Goal: Information Seeking & Learning: Learn about a topic

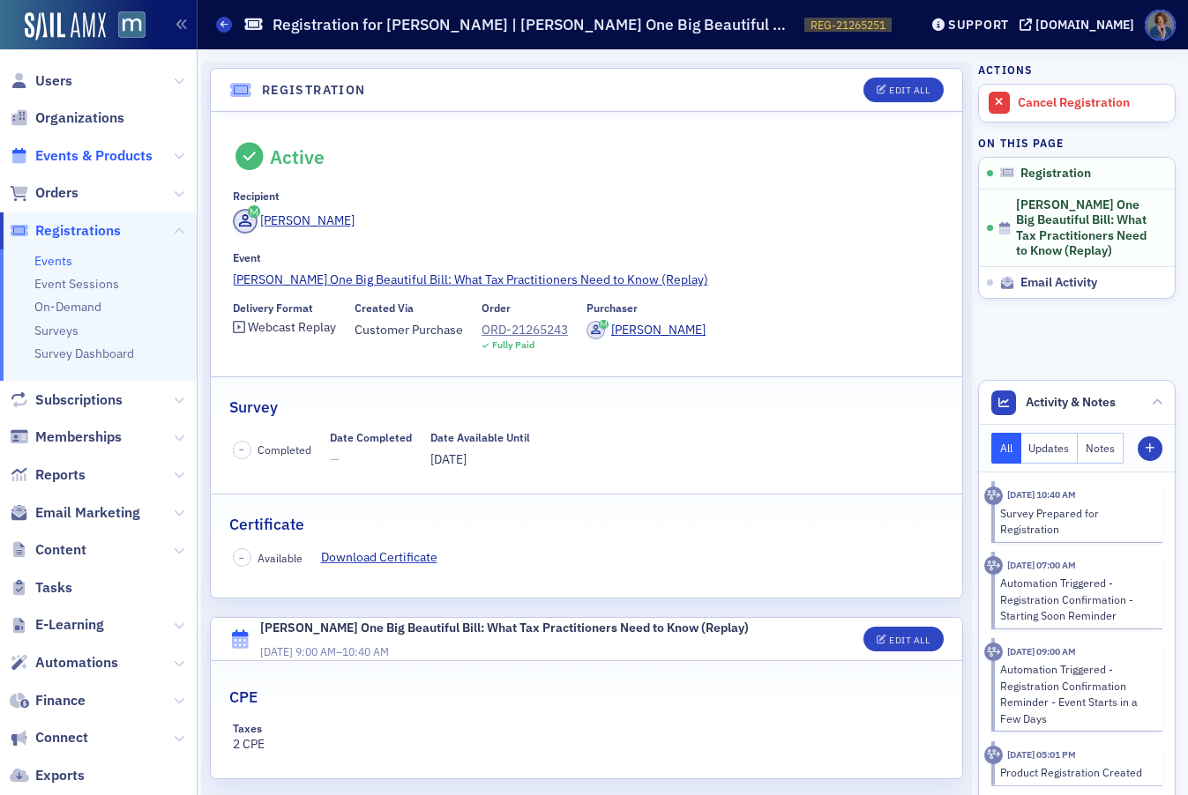
click at [72, 159] on span "Events & Products" at bounding box center [93, 155] width 117 height 19
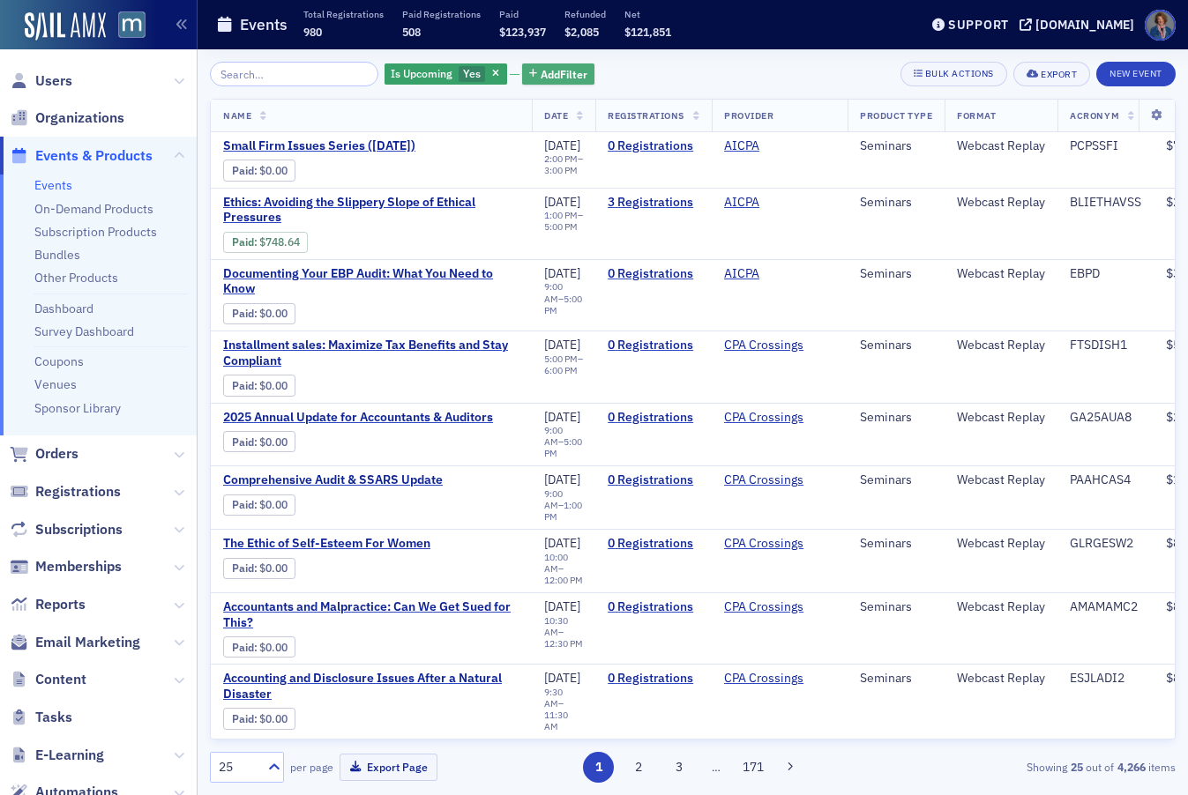
click at [541, 76] on span "Add Filter" at bounding box center [564, 74] width 47 height 16
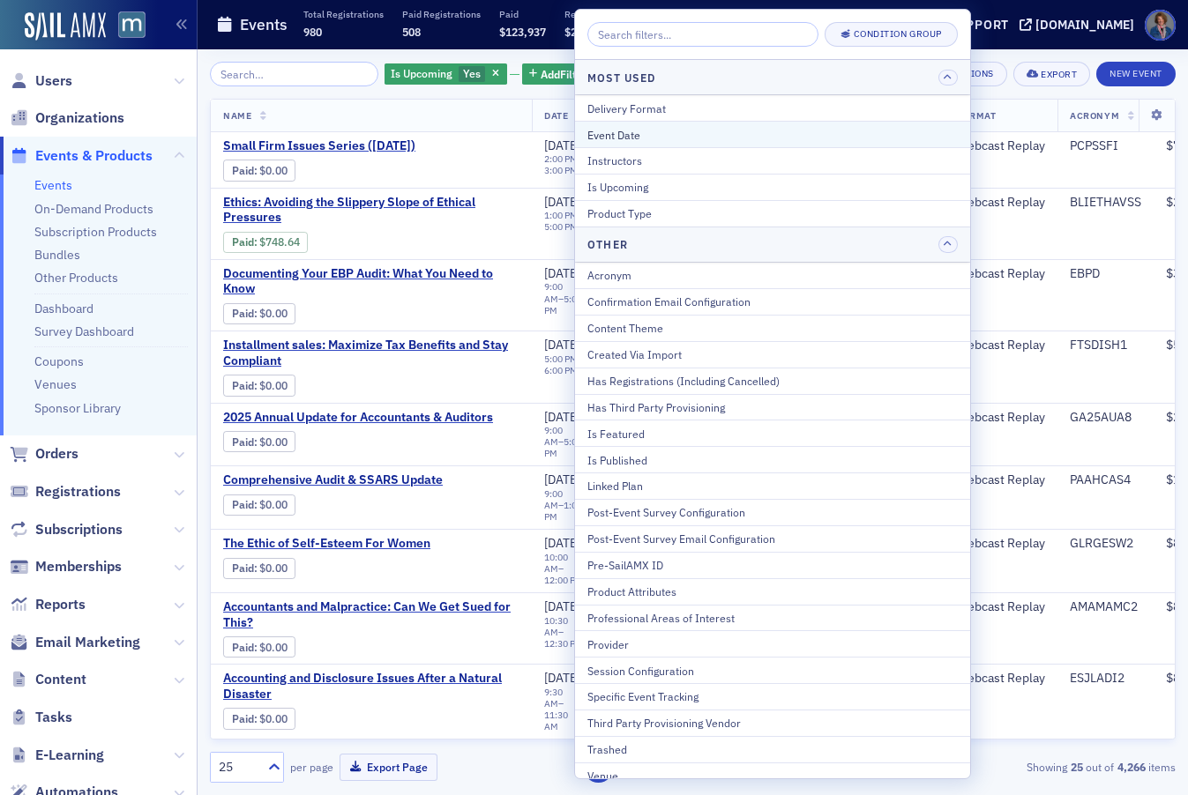
click at [612, 134] on div "Event Date" at bounding box center [772, 135] width 370 height 16
select select "8"
select select "2025"
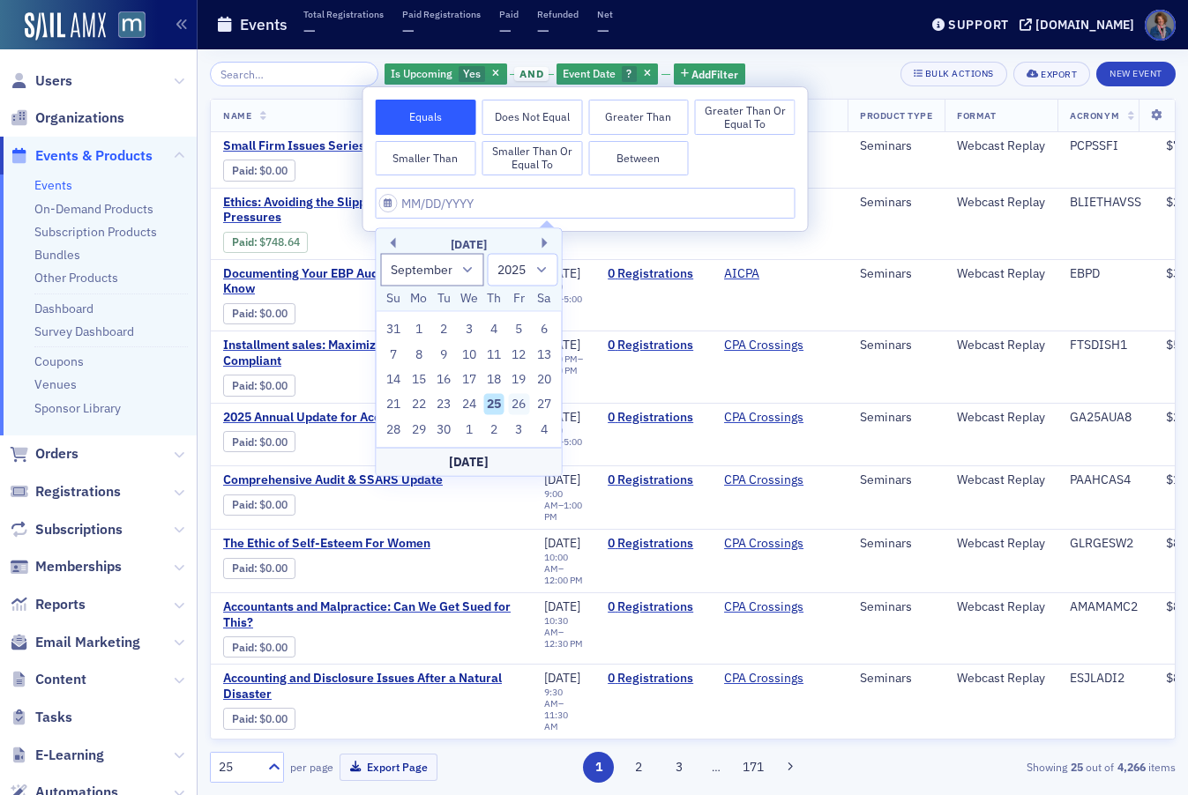
click at [512, 405] on div "26" at bounding box center [519, 404] width 21 height 21
type input "[DATE]"
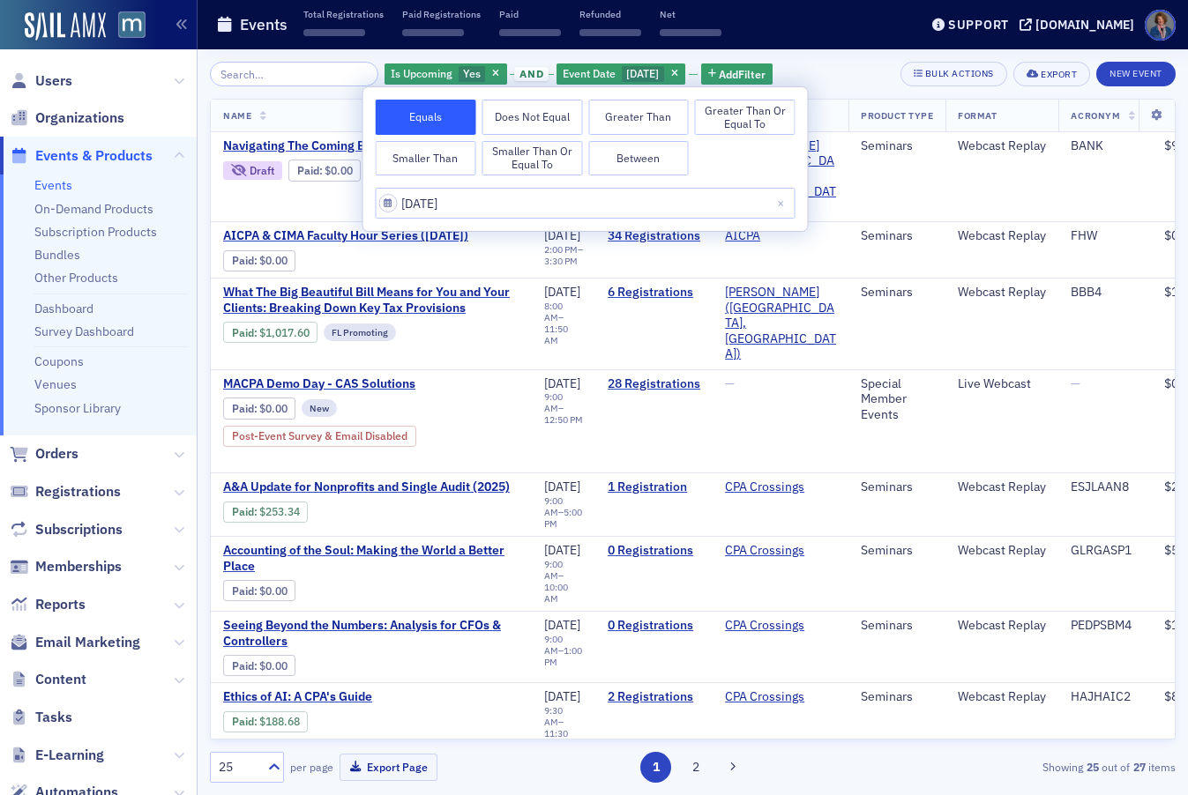
click at [846, 74] on div "Is Upcoming Yes and Event Date [DATE] Add Filter Bulk Actions Export New Event" at bounding box center [693, 74] width 966 height 25
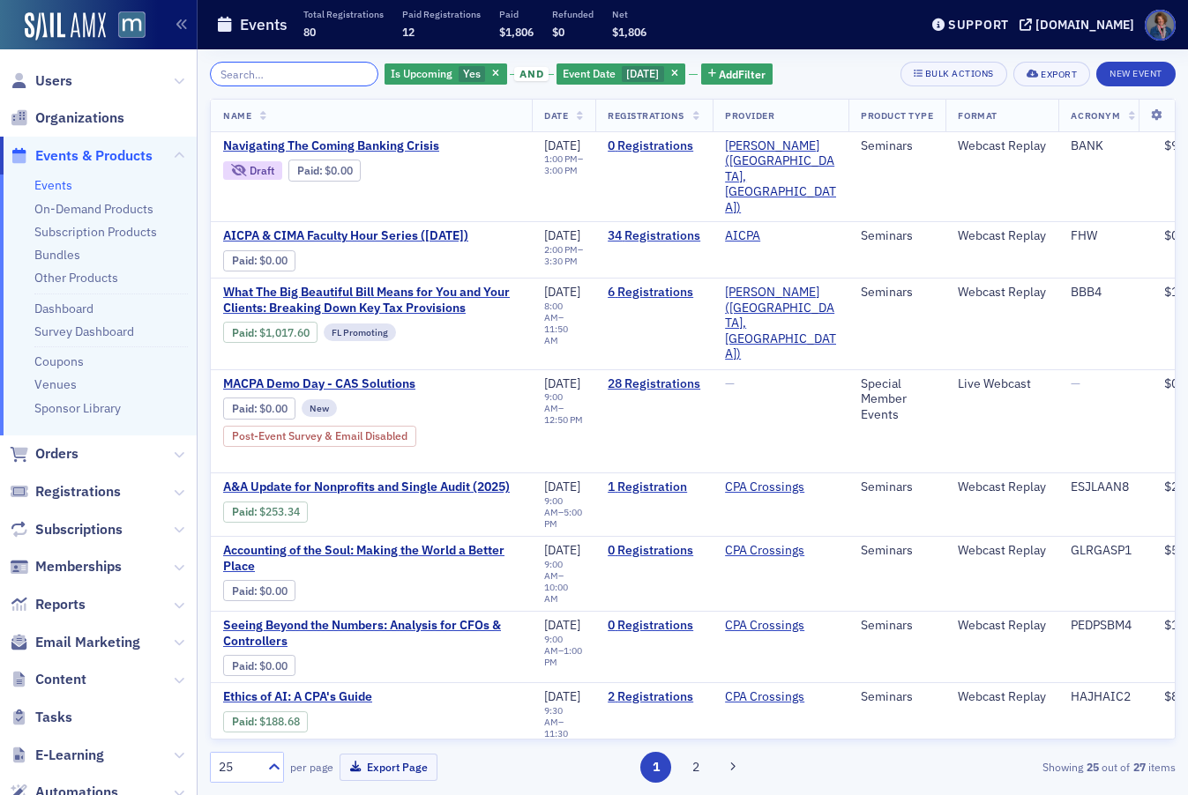
drag, startPoint x: 232, startPoint y: 77, endPoint x: 256, endPoint y: 68, distance: 25.4
click at [232, 77] on input "search" at bounding box center [294, 74] width 168 height 25
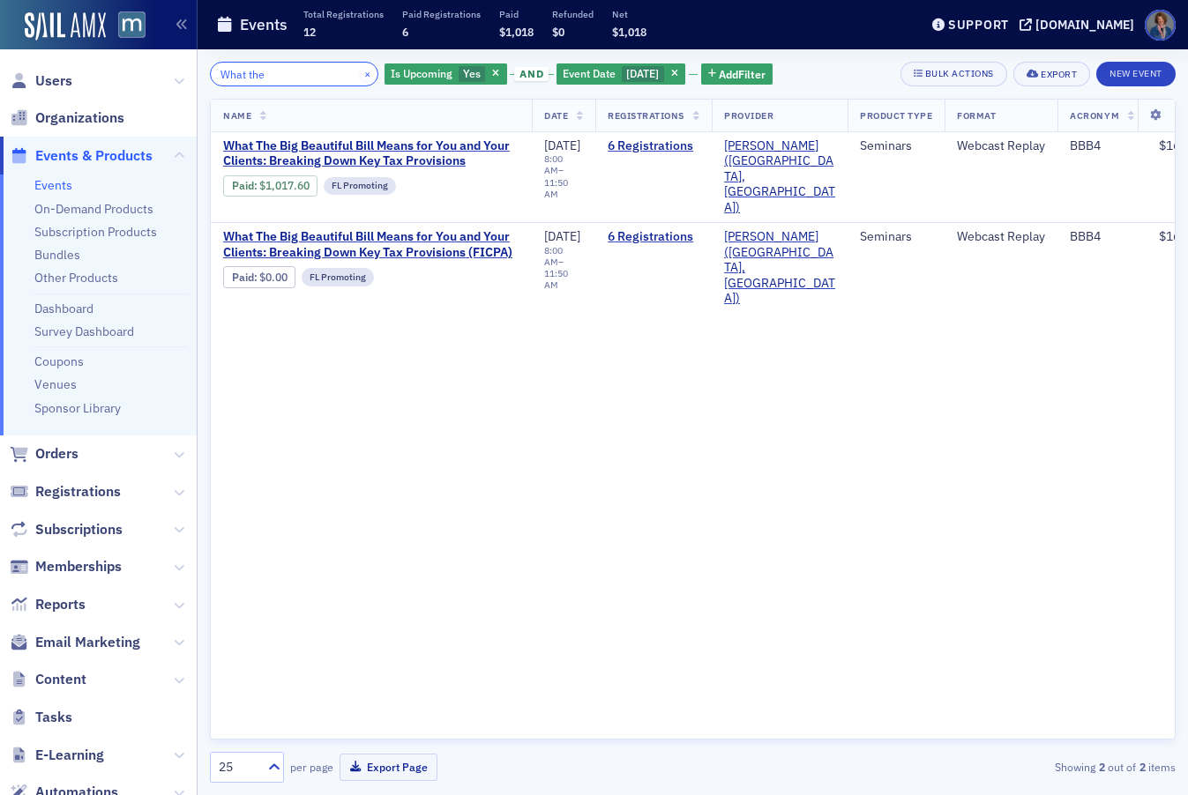
type input "What the"
click at [360, 74] on button "×" at bounding box center [368, 73] width 16 height 16
